Goal: Information Seeking & Learning: Learn about a topic

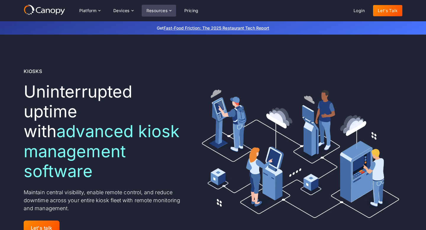
click at [167, 12] on div "Resources" at bounding box center [156, 11] width 21 height 4
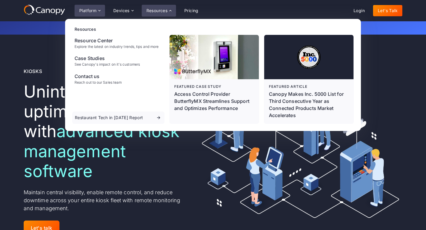
click at [87, 9] on div "Platform" at bounding box center [87, 11] width 17 height 4
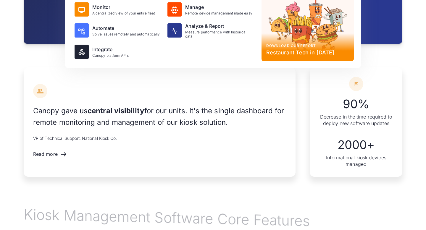
scroll to position [677, 0]
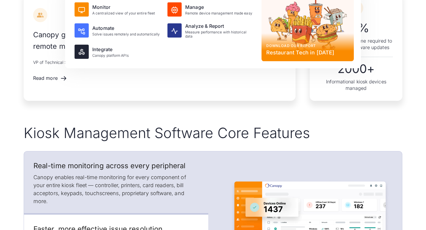
click at [112, 124] on h2 "Kiosk Management Software Core Features" at bounding box center [213, 132] width 378 height 17
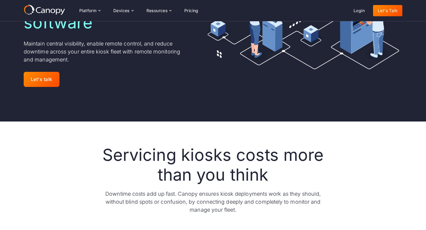
scroll to position [52, 0]
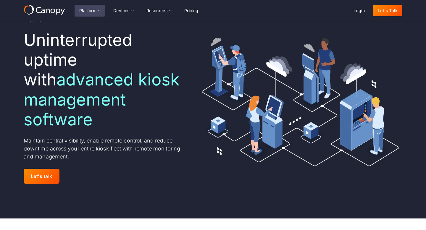
click at [93, 16] on div "Platform" at bounding box center [89, 11] width 30 height 12
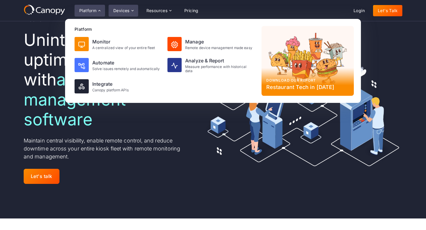
click at [135, 14] on div "Devices" at bounding box center [123, 11] width 30 height 12
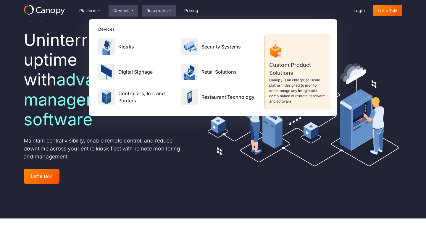
click at [150, 9] on div "Resources" at bounding box center [156, 11] width 21 height 4
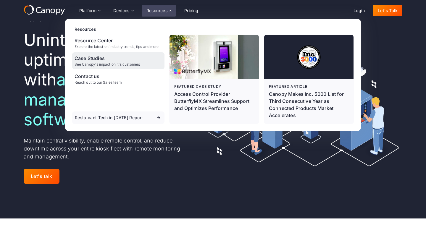
click at [119, 68] on div "Case Studies See Canopy's impact on it's customers" at bounding box center [118, 60] width 92 height 17
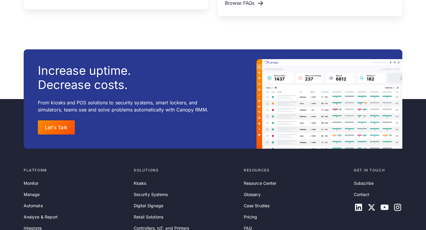
scroll to position [948, 0]
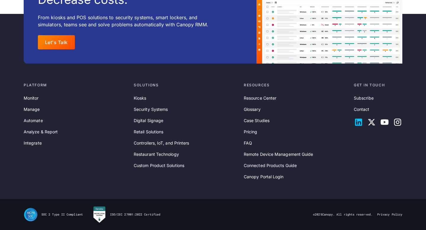
click at [356, 127] on div at bounding box center [357, 121] width 9 height 9
